Goal: Task Accomplishment & Management: Use online tool/utility

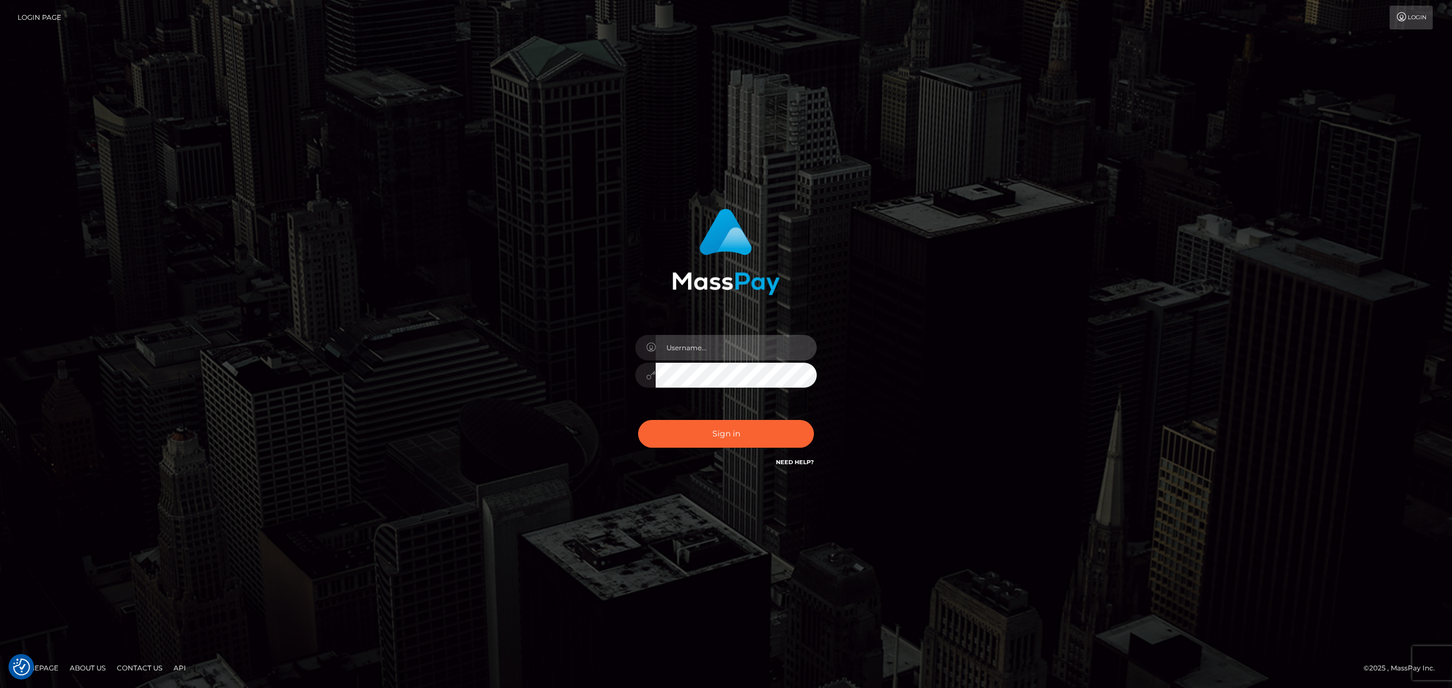
click at [708, 338] on input "text" at bounding box center [735, 348] width 161 height 26
click at [724, 345] on input "text" at bounding box center [735, 348] width 161 height 26
type input "Eric"
click at [748, 441] on button "Sign in" at bounding box center [726, 434] width 176 height 28
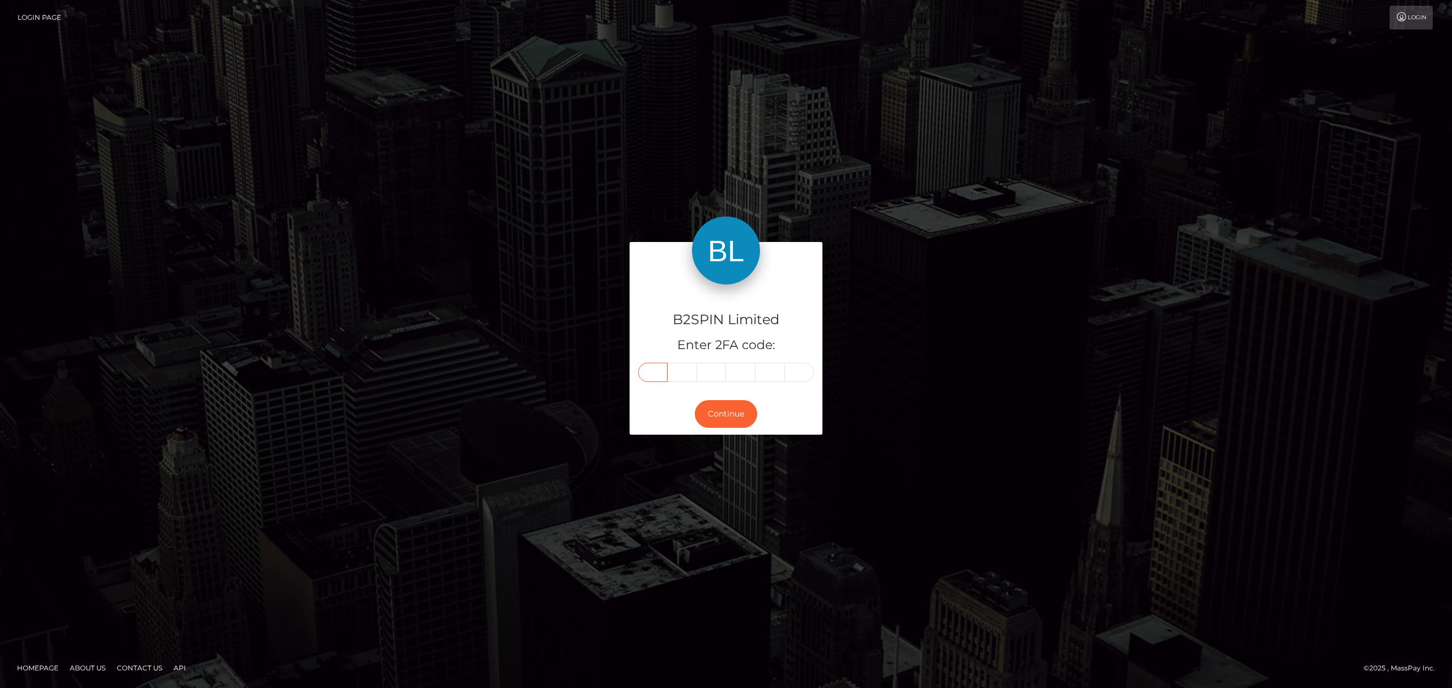
click at [658, 374] on input "text" at bounding box center [652, 372] width 29 height 19
paste input "7"
type input "7"
type input "2"
type input "7"
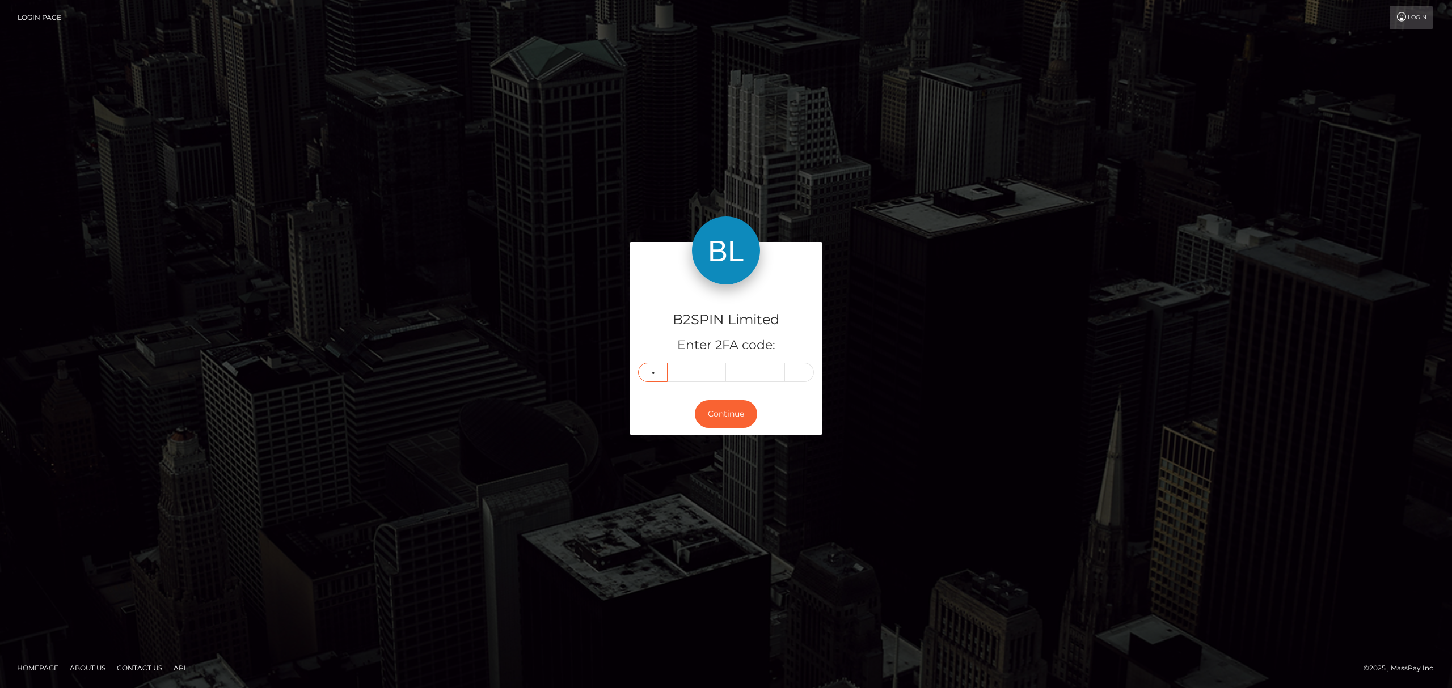
type input "5"
type input "7"
type input "1"
click at [744, 423] on button "Continue" at bounding box center [726, 414] width 62 height 28
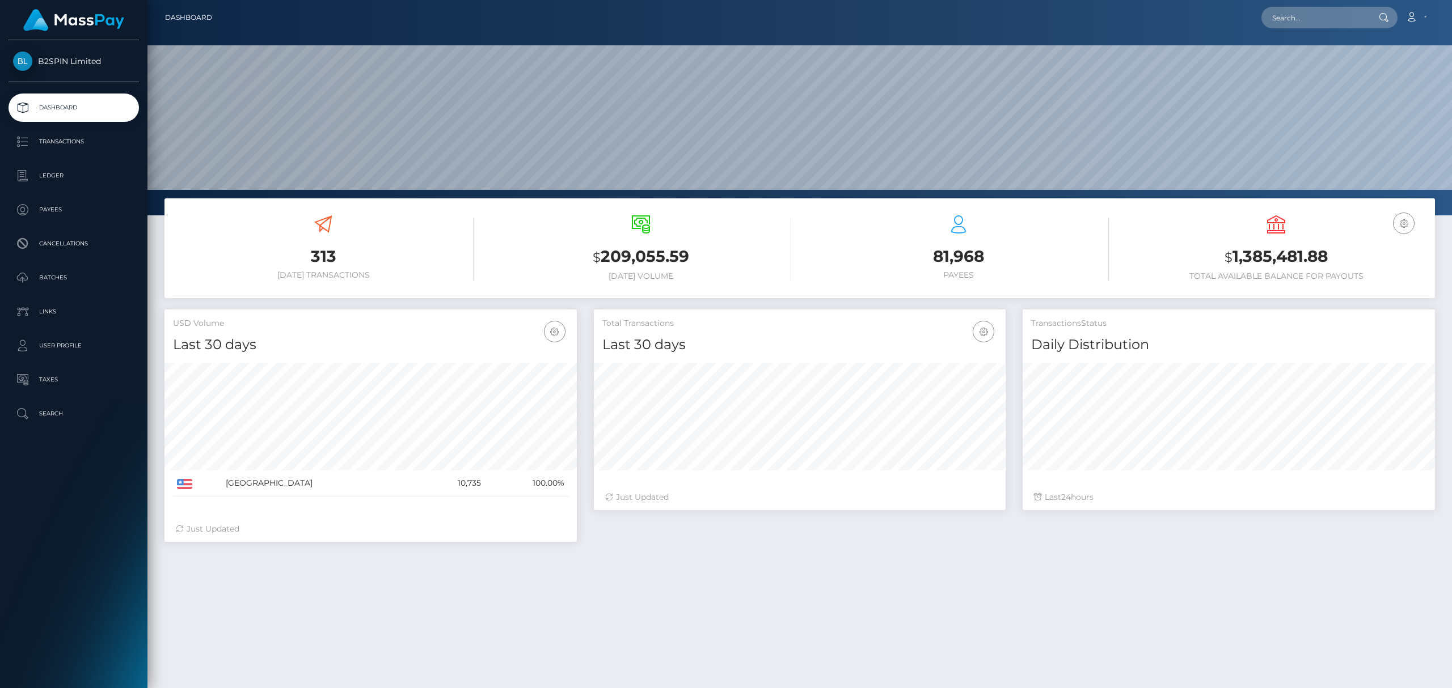
scroll to position [201, 412]
click at [1308, 25] on input "text" at bounding box center [1314, 18] width 107 height 22
paste input "199a884a-81d2-4757-846c-9fd4430f8b2d"
type input "199a884a-81d2-4757-846c-9fd4430f8b2d"
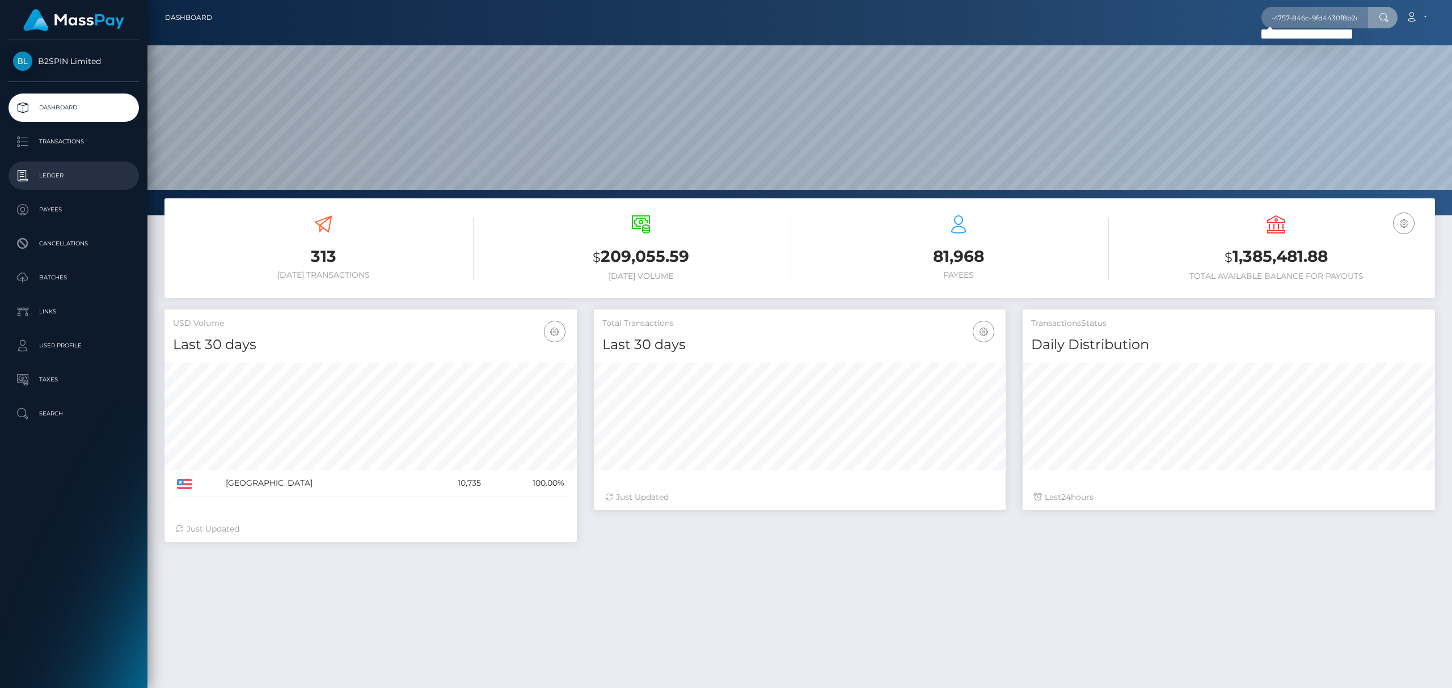
scroll to position [0, 0]
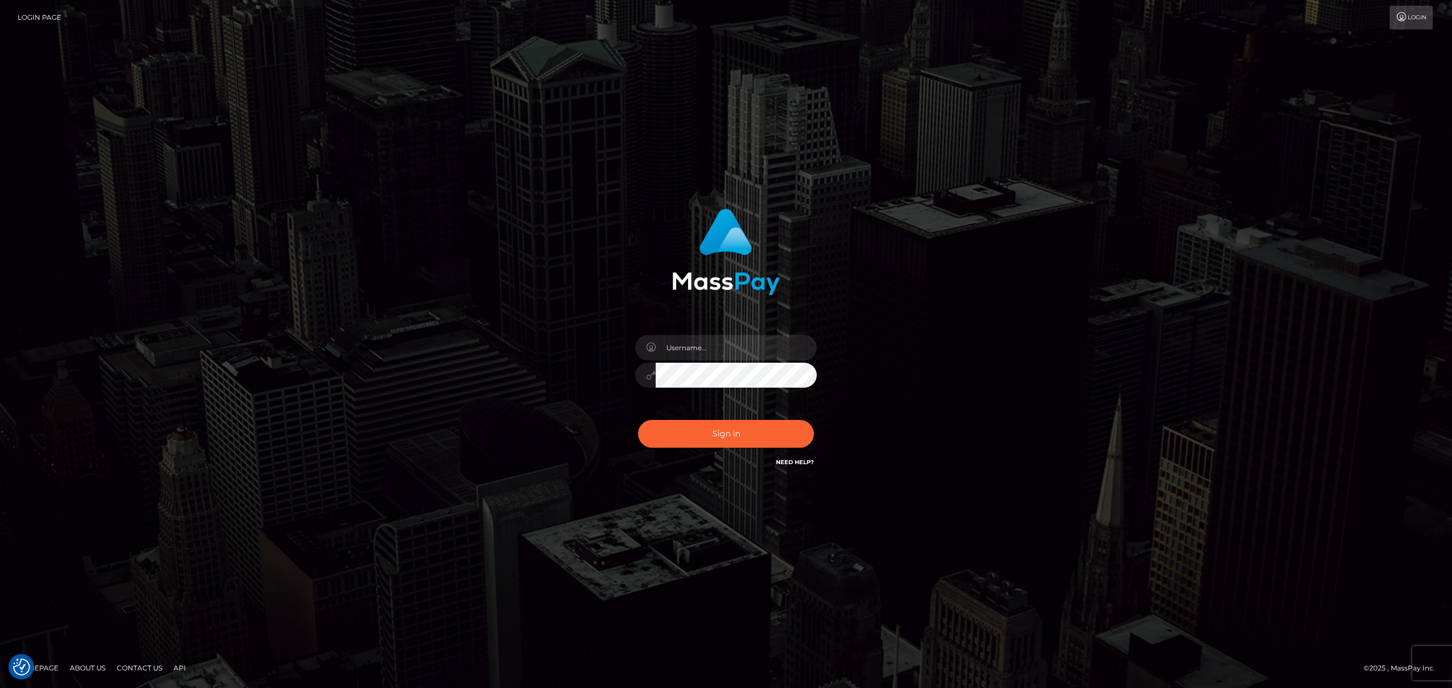
click at [96, 269] on div "Sign in" at bounding box center [726, 344] width 1452 height 459
click at [710, 348] on input "text" at bounding box center [735, 348] width 161 height 26
type input "Eric"
click at [742, 434] on button "Sign in" at bounding box center [726, 434] width 176 height 28
drag, startPoint x: 405, startPoint y: 334, endPoint x: 787, endPoint y: 340, distance: 382.2
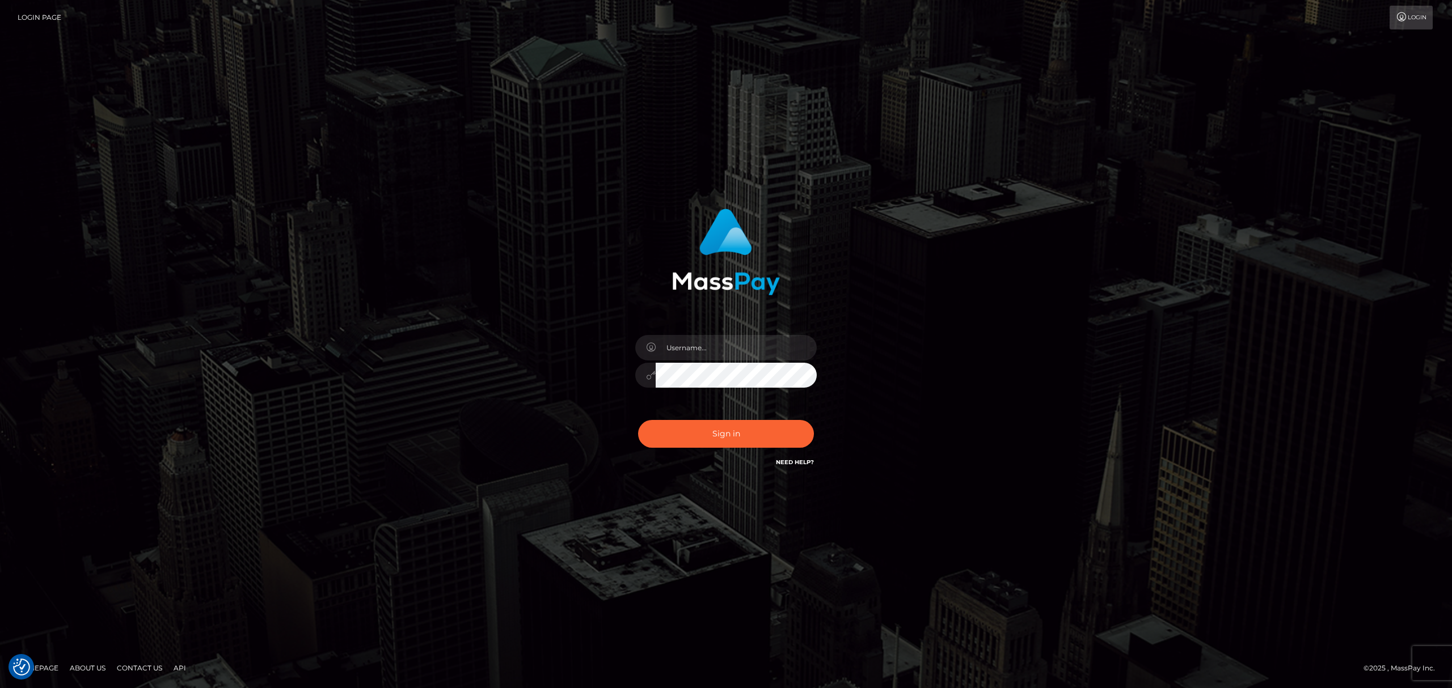
click at [409, 335] on div "Sign in" at bounding box center [726, 344] width 646 height 289
click at [747, 349] on input "text" at bounding box center [735, 348] width 161 height 26
type input "[PERSON_NAME]"
click at [754, 436] on button "Sign in" at bounding box center [726, 434] width 176 height 28
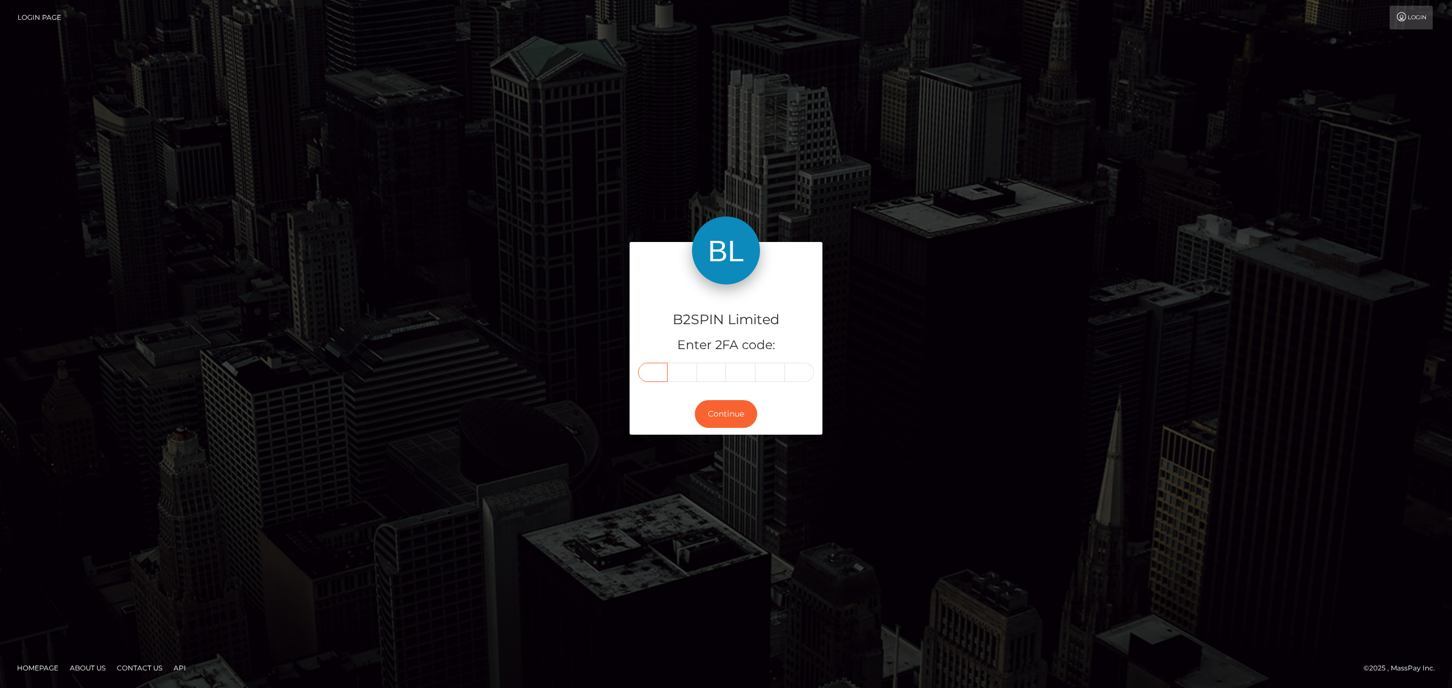
click at [657, 370] on input "text" at bounding box center [652, 372] width 29 height 19
paste input "2"
type input "2"
type input "4"
type input "1"
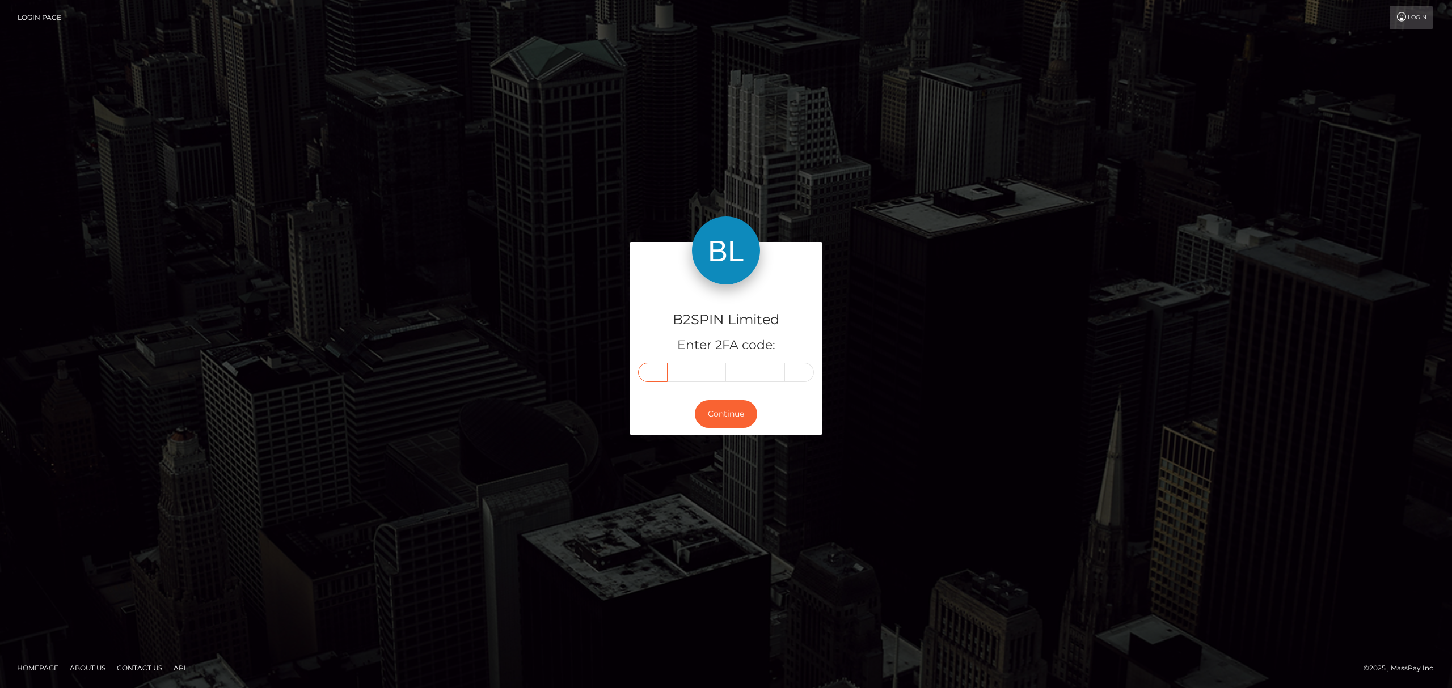
type input "7"
type input "8"
type input "0"
click at [729, 420] on button "Continue" at bounding box center [726, 414] width 62 height 28
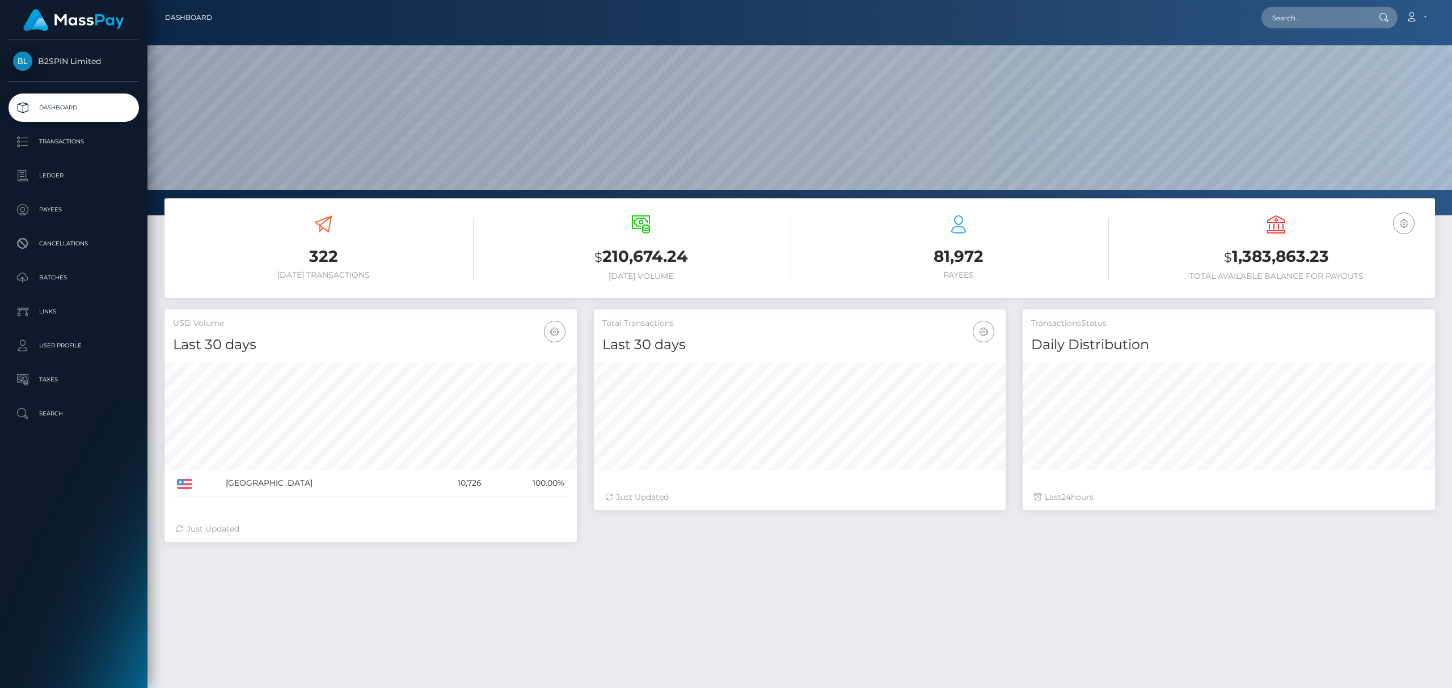
scroll to position [201, 412]
click at [56, 139] on p "Transactions" at bounding box center [73, 141] width 121 height 17
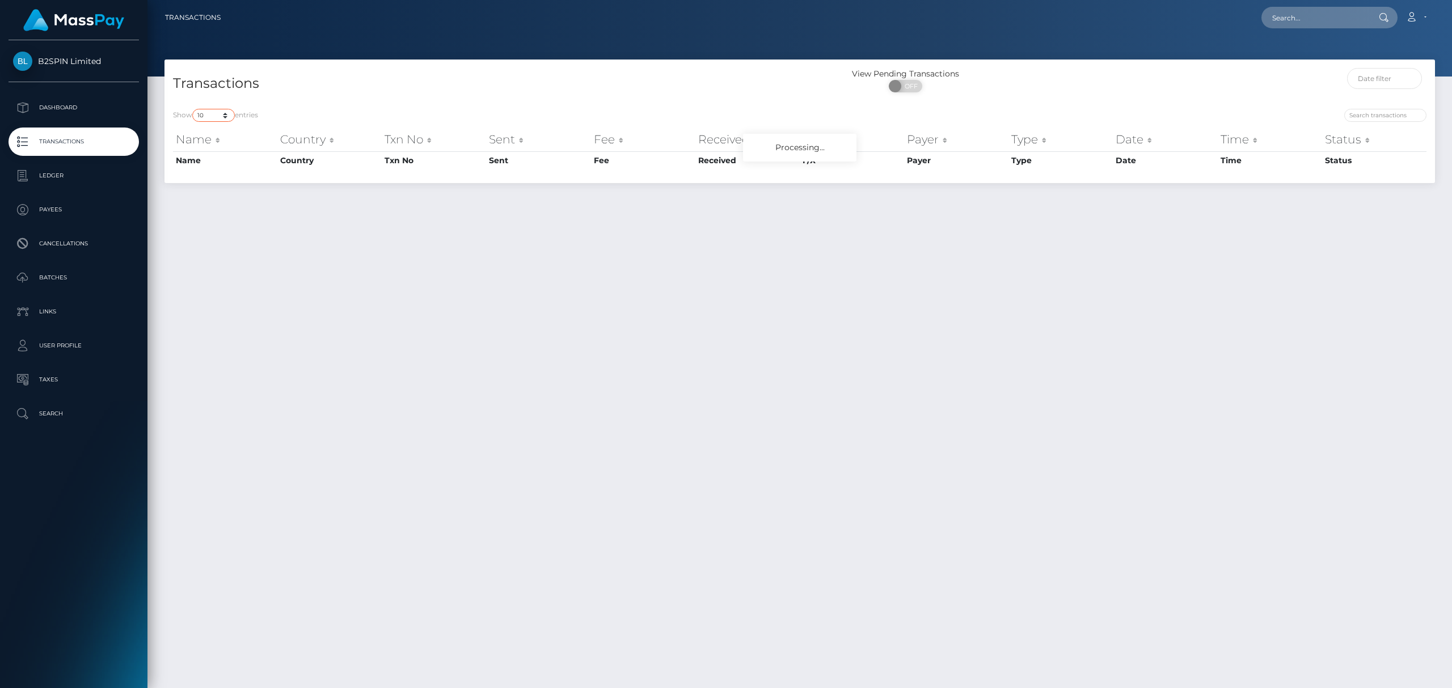
click at [214, 112] on select "10 25 50 100 250 500 1,000 3,500" at bounding box center [213, 115] width 43 height 13
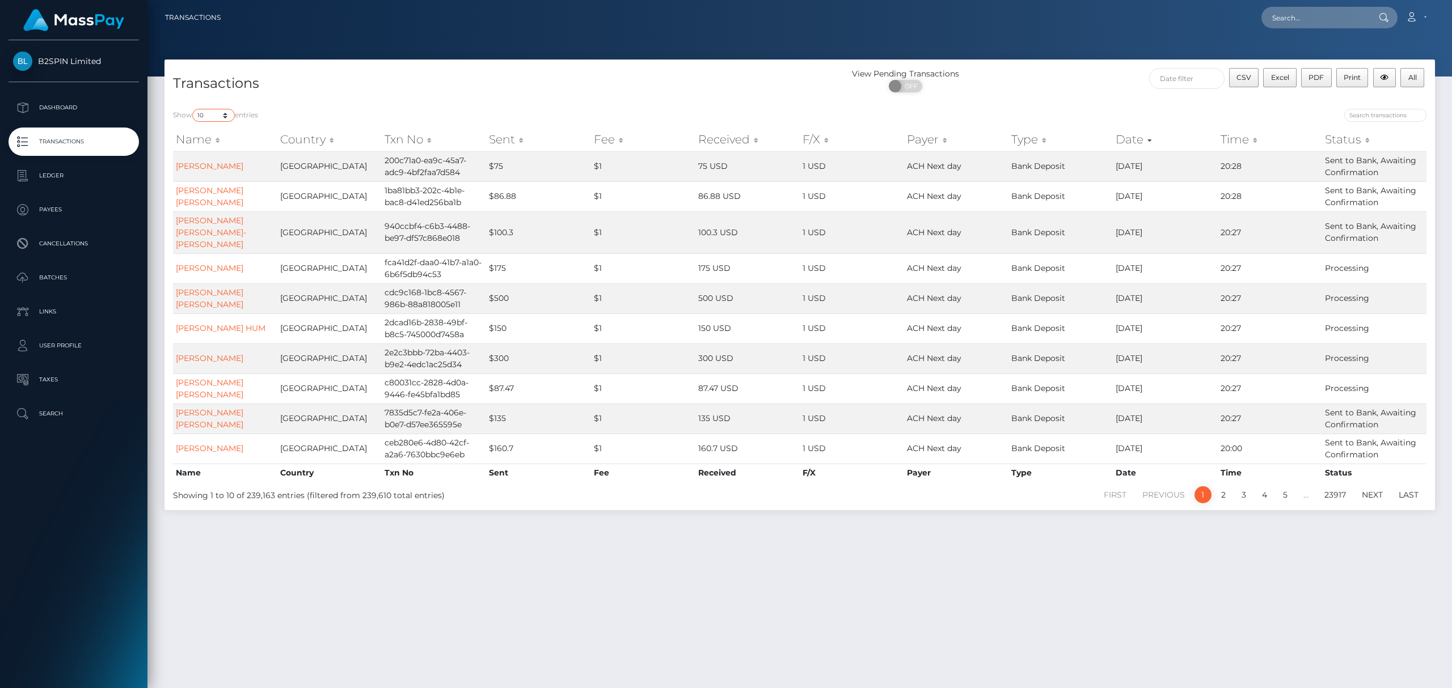
select select "3500"
click at [193, 109] on select "10 25 50 100 250 500 1,000 3,500" at bounding box center [213, 115] width 43 height 13
click at [911, 86] on span "OFF" at bounding box center [909, 86] width 28 height 12
checkbox input "true"
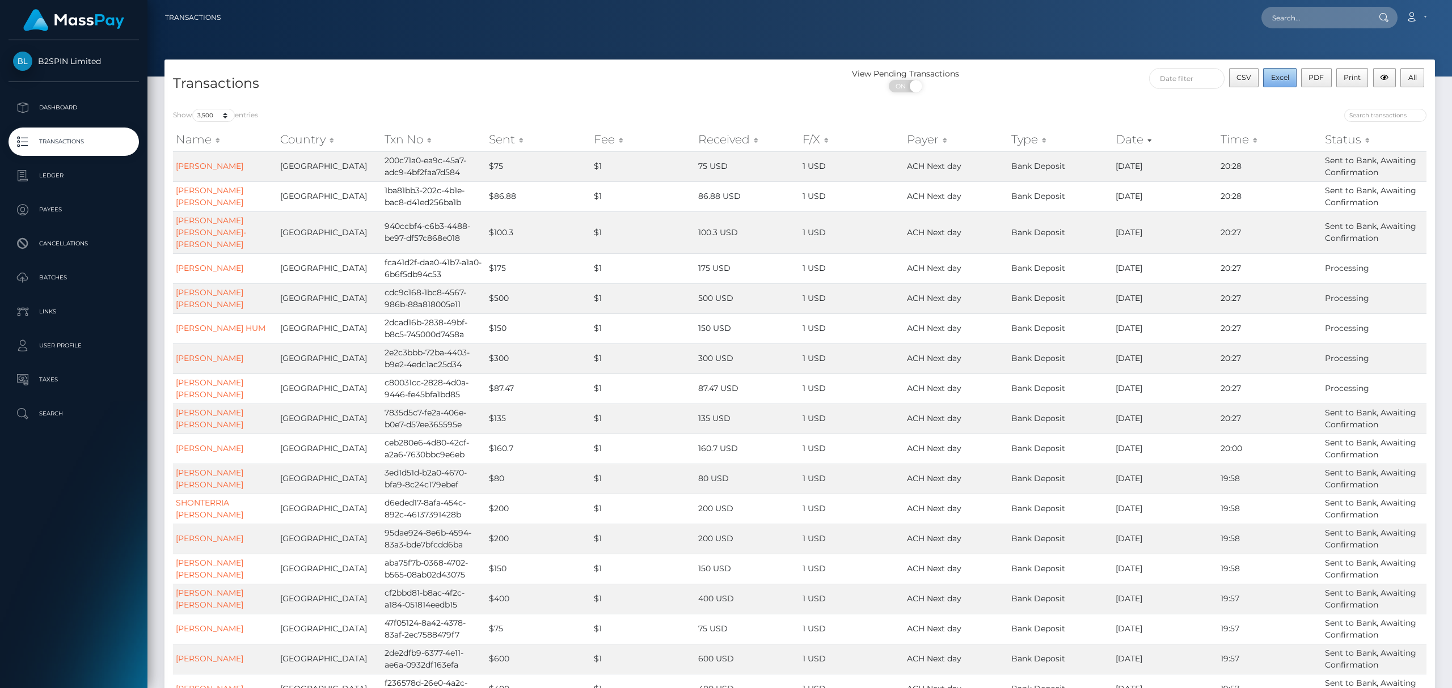
click at [1273, 77] on span "Excel" at bounding box center [1280, 77] width 18 height 9
